Goal: Entertainment & Leisure: Browse casually

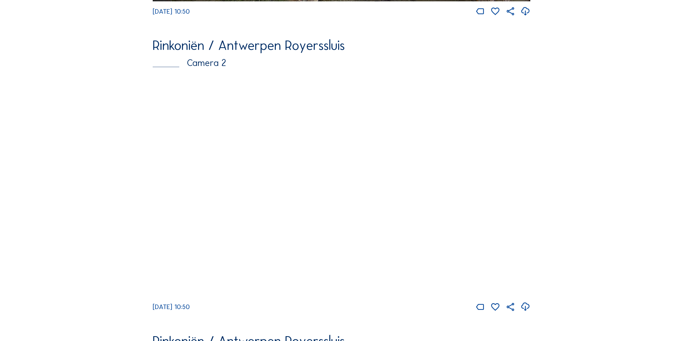
scroll to position [397, 0]
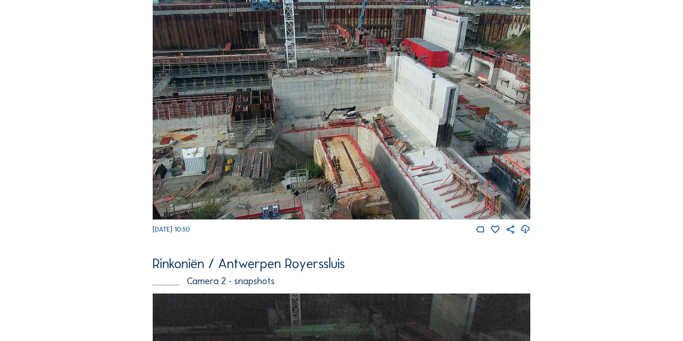
click at [345, 73] on img at bounding box center [342, 108] width 378 height 221
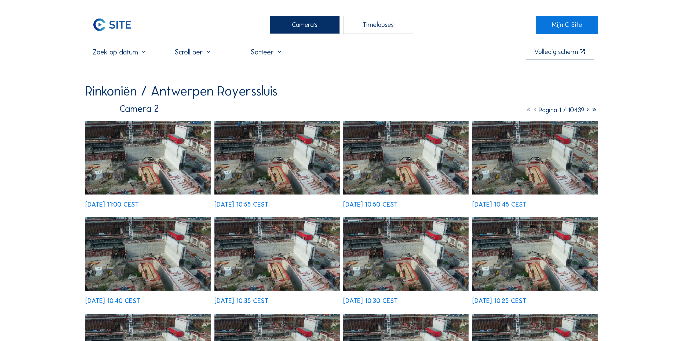
click at [133, 183] on img at bounding box center [147, 158] width 125 height 74
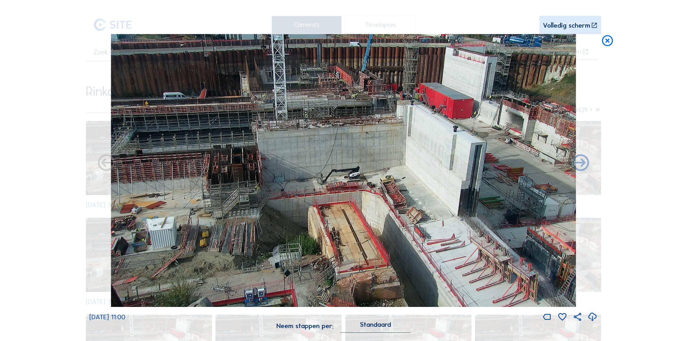
click at [607, 43] on icon at bounding box center [607, 41] width 13 height 14
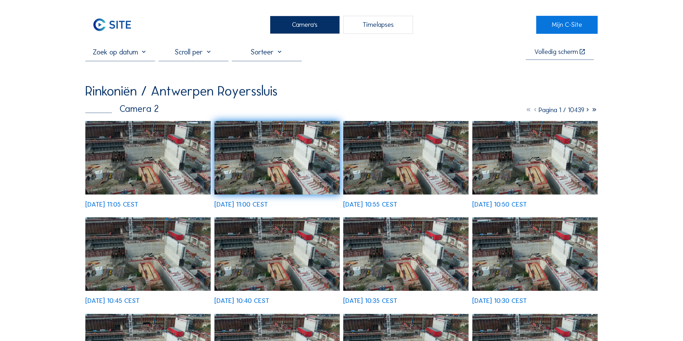
click at [109, 28] on img at bounding box center [112, 25] width 54 height 18
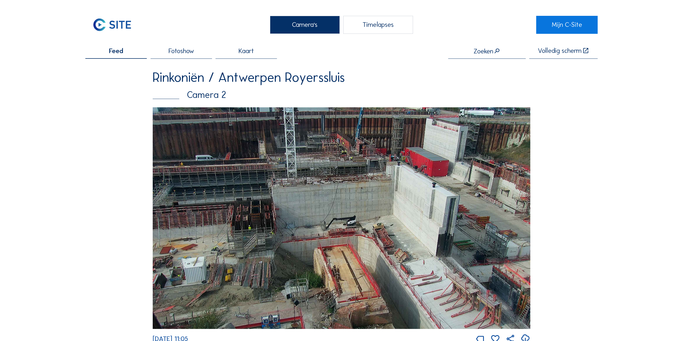
click at [110, 21] on img at bounding box center [112, 25] width 54 height 18
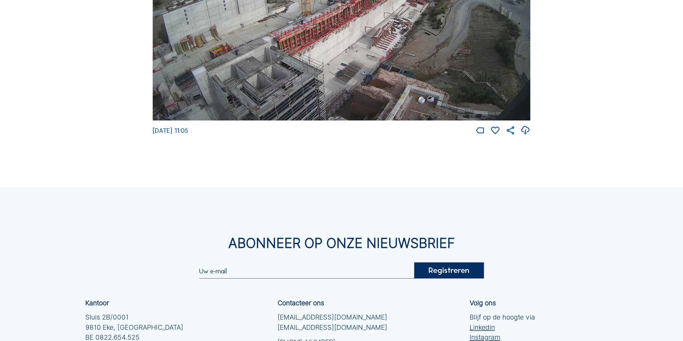
scroll to position [1256, 0]
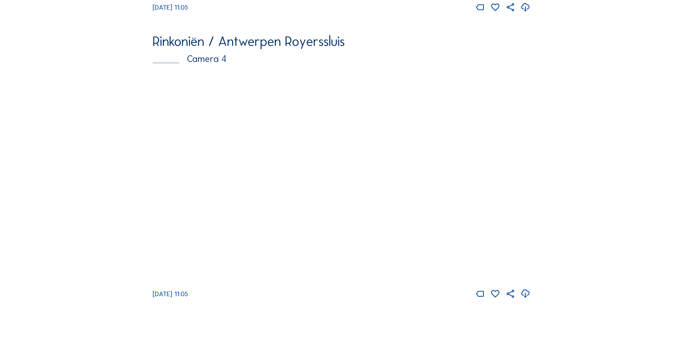
scroll to position [1202, 0]
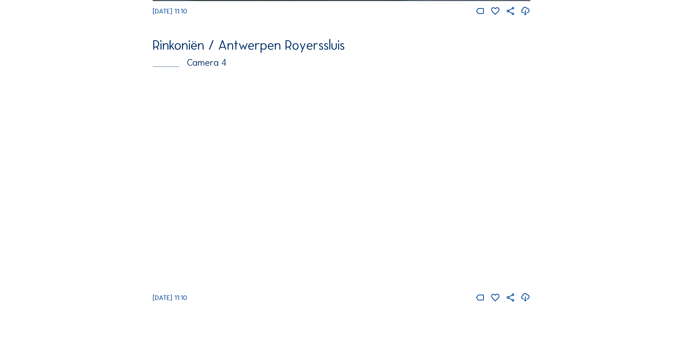
scroll to position [988, 0]
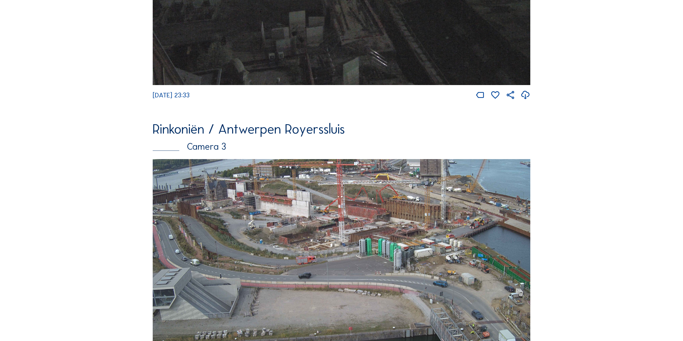
scroll to position [854, 0]
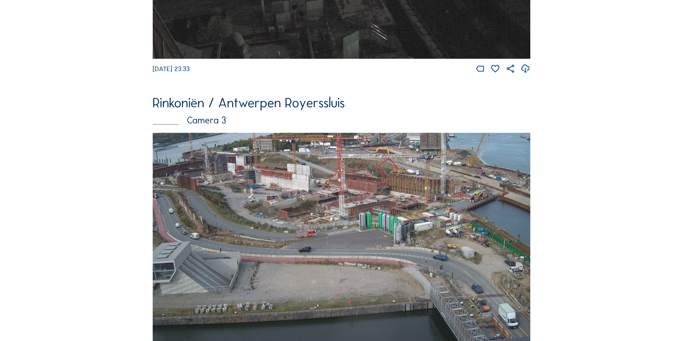
drag, startPoint x: 216, startPoint y: 189, endPoint x: 203, endPoint y: 175, distance: 19.4
click at [216, 188] on img at bounding box center [342, 239] width 378 height 213
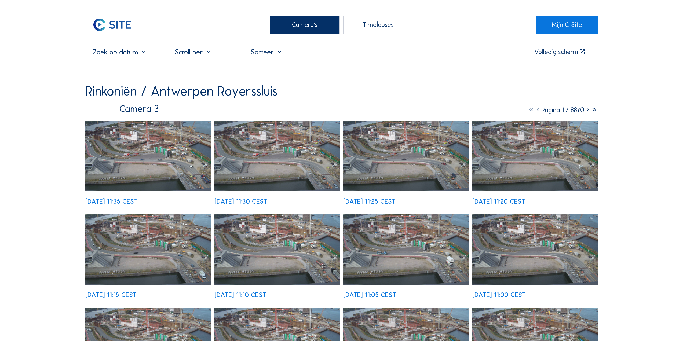
click at [172, 165] on img at bounding box center [147, 156] width 125 height 71
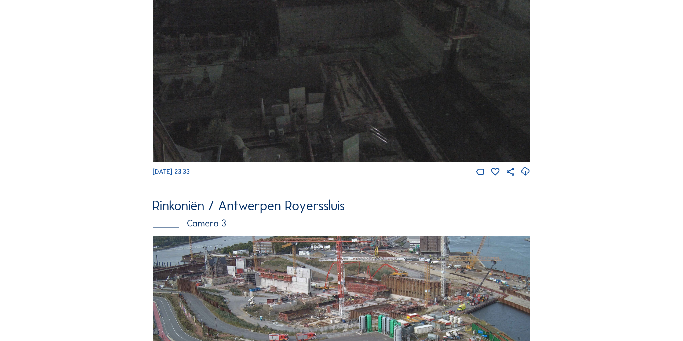
scroll to position [907, 0]
